Goal: Task Accomplishment & Management: Manage account settings

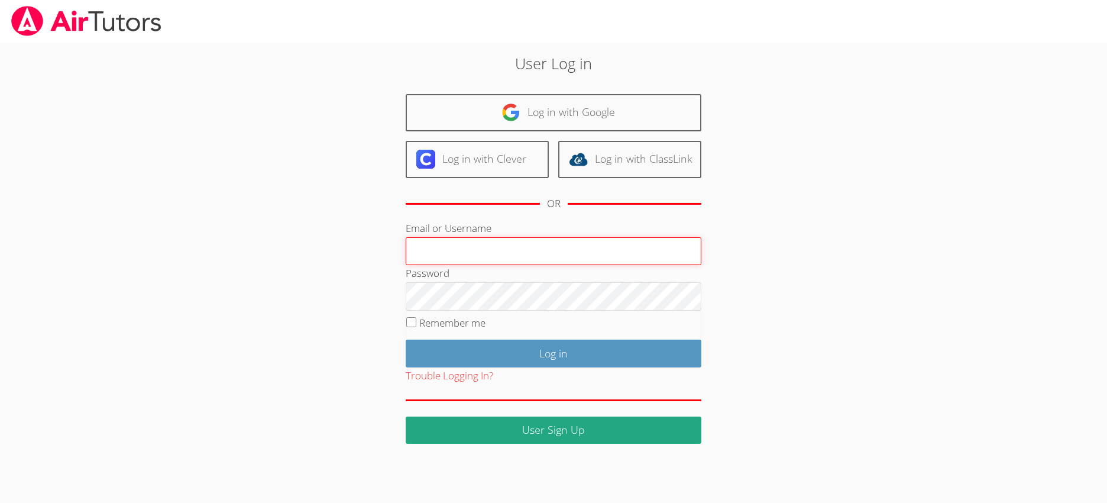
type input "sgvisualstudios@gmail.com"
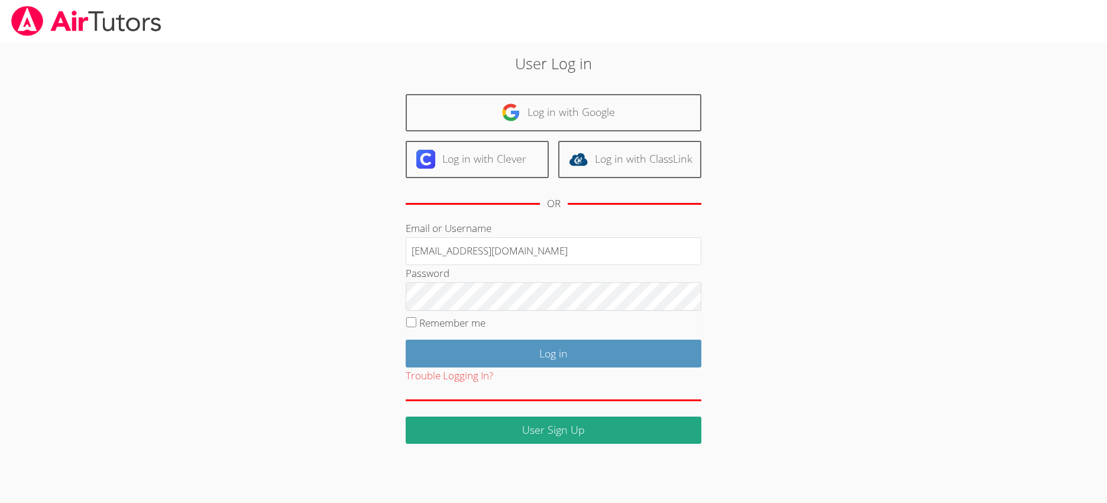
click at [789, 345] on div "User Log in Log in with Google Log in with Clever Log in with ClassLink OR Emai…" at bounding box center [554, 247] width 598 height 391
click at [421, 317] on label "Remember me" at bounding box center [452, 323] width 66 height 14
click at [416, 317] on input "Remember me" at bounding box center [411, 322] width 10 height 10
checkbox input "true"
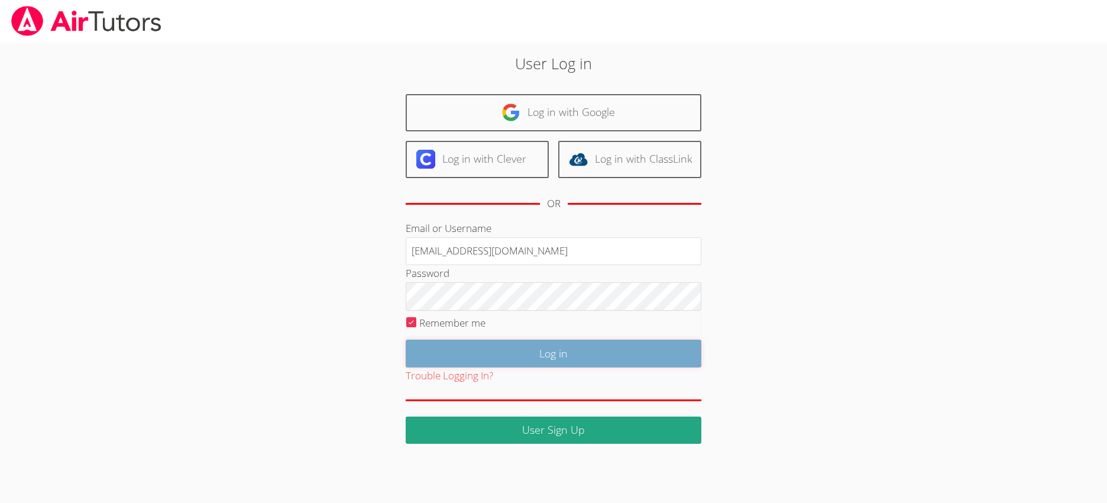
click at [477, 356] on input "Log in" at bounding box center [554, 353] width 296 height 28
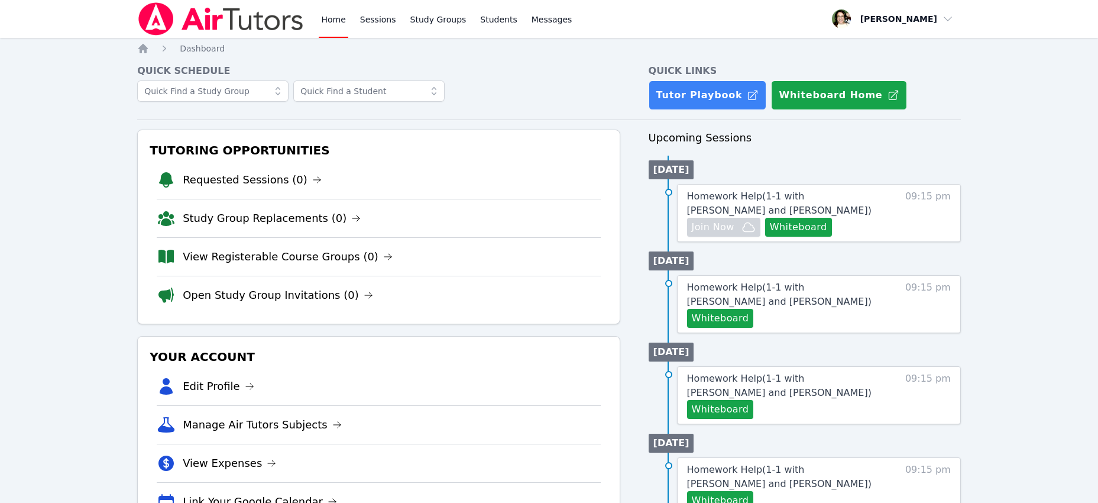
click at [1051, 286] on div "Home Sessions Study Groups Students Messages Open user menu [PERSON_NAME] Open …" at bounding box center [549, 488] width 1098 height 976
